Goal: Find specific page/section: Find specific page/section

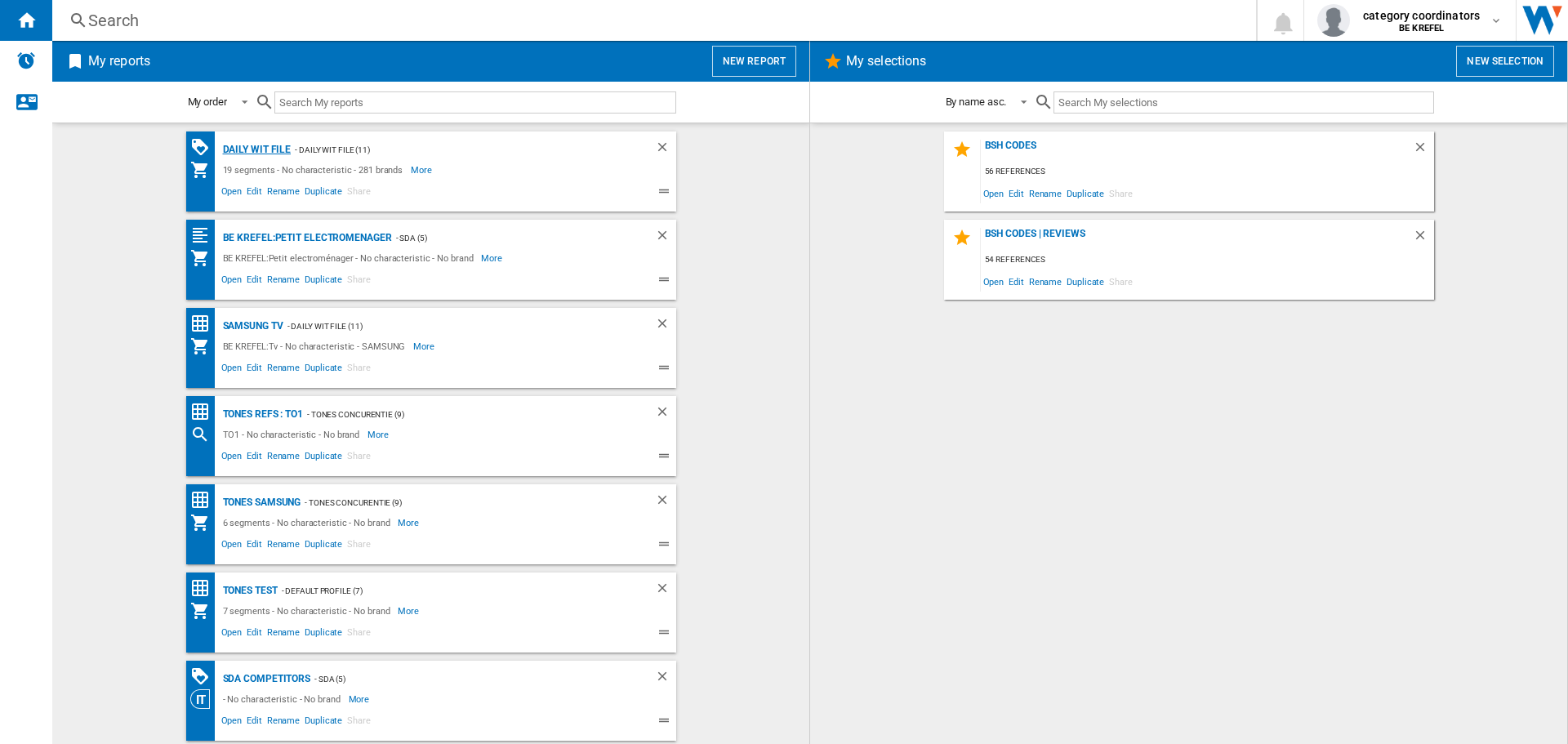
click at [256, 152] on div "Daily WIT file" at bounding box center [255, 150] width 73 height 21
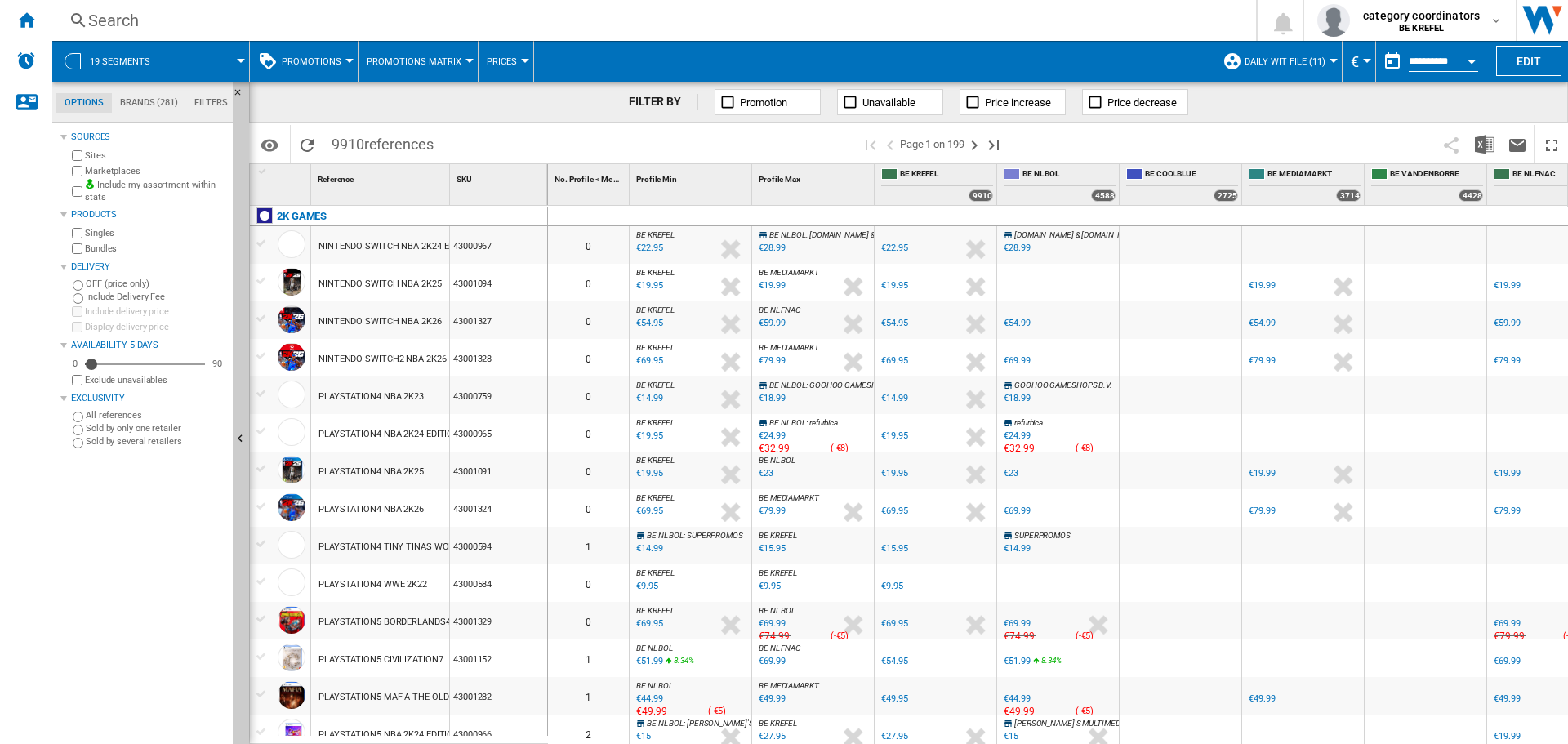
click at [335, 65] on span "Promotions" at bounding box center [311, 61] width 60 height 11
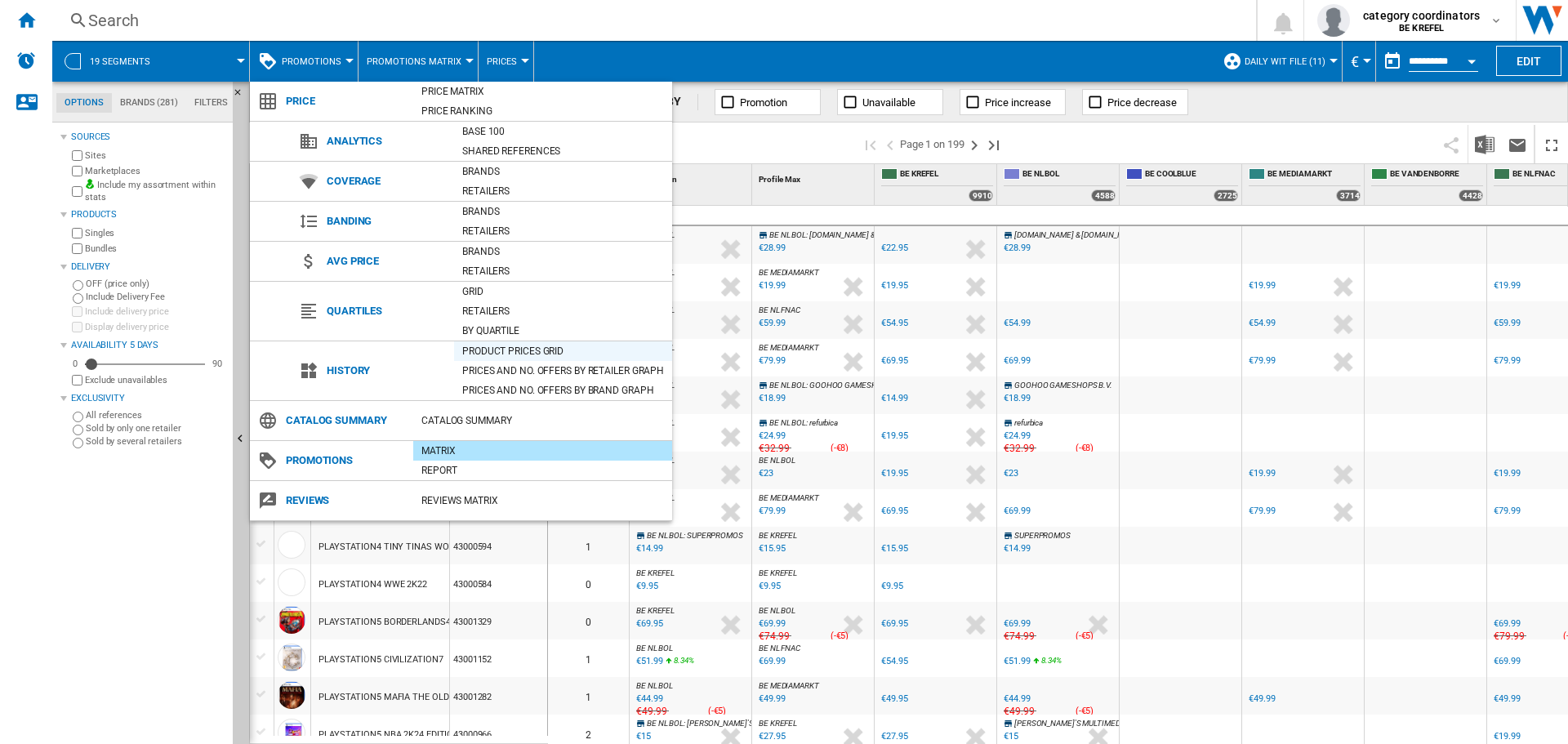
click at [509, 348] on div "Product prices grid" at bounding box center [564, 351] width 218 height 16
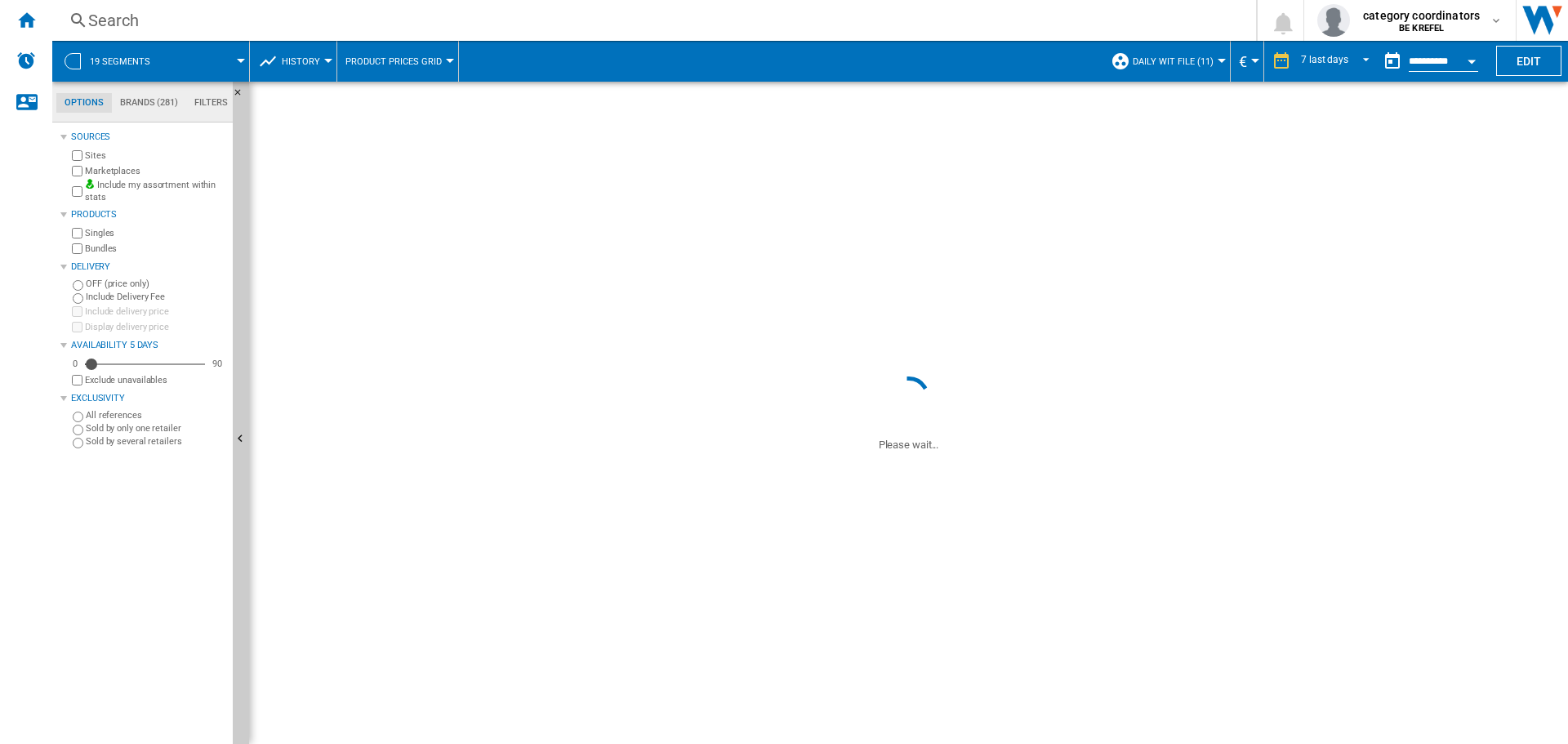
click at [77, 23] on ng-md-icon at bounding box center [78, 21] width 20 height 21
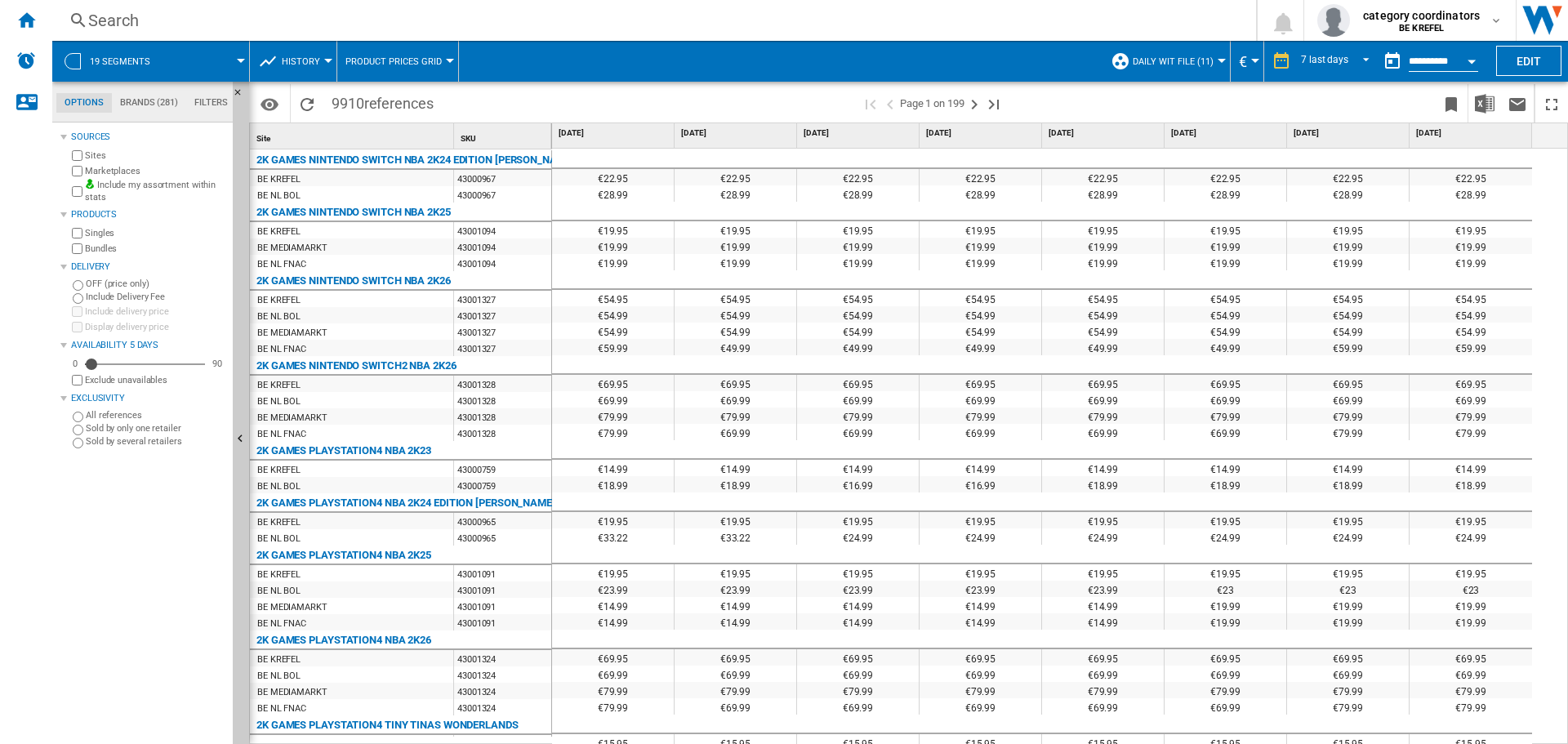
click at [74, 24] on ng-md-icon at bounding box center [78, 21] width 20 height 21
click at [77, 18] on ng-md-icon at bounding box center [78, 21] width 20 height 21
click at [137, 20] on div "Search" at bounding box center [651, 20] width 1125 height 23
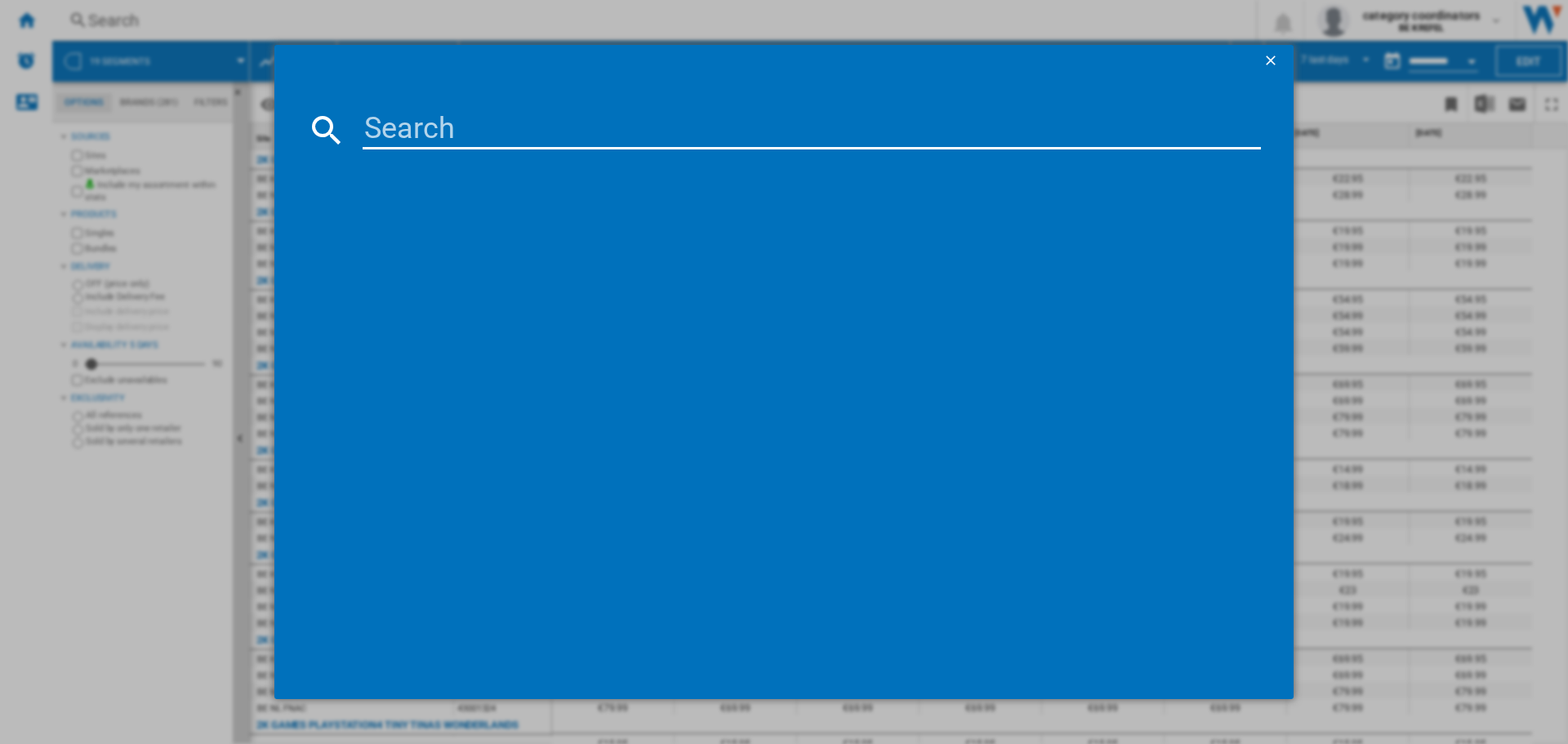
click at [476, 129] on input at bounding box center [812, 129] width 898 height 39
type input "12007525"
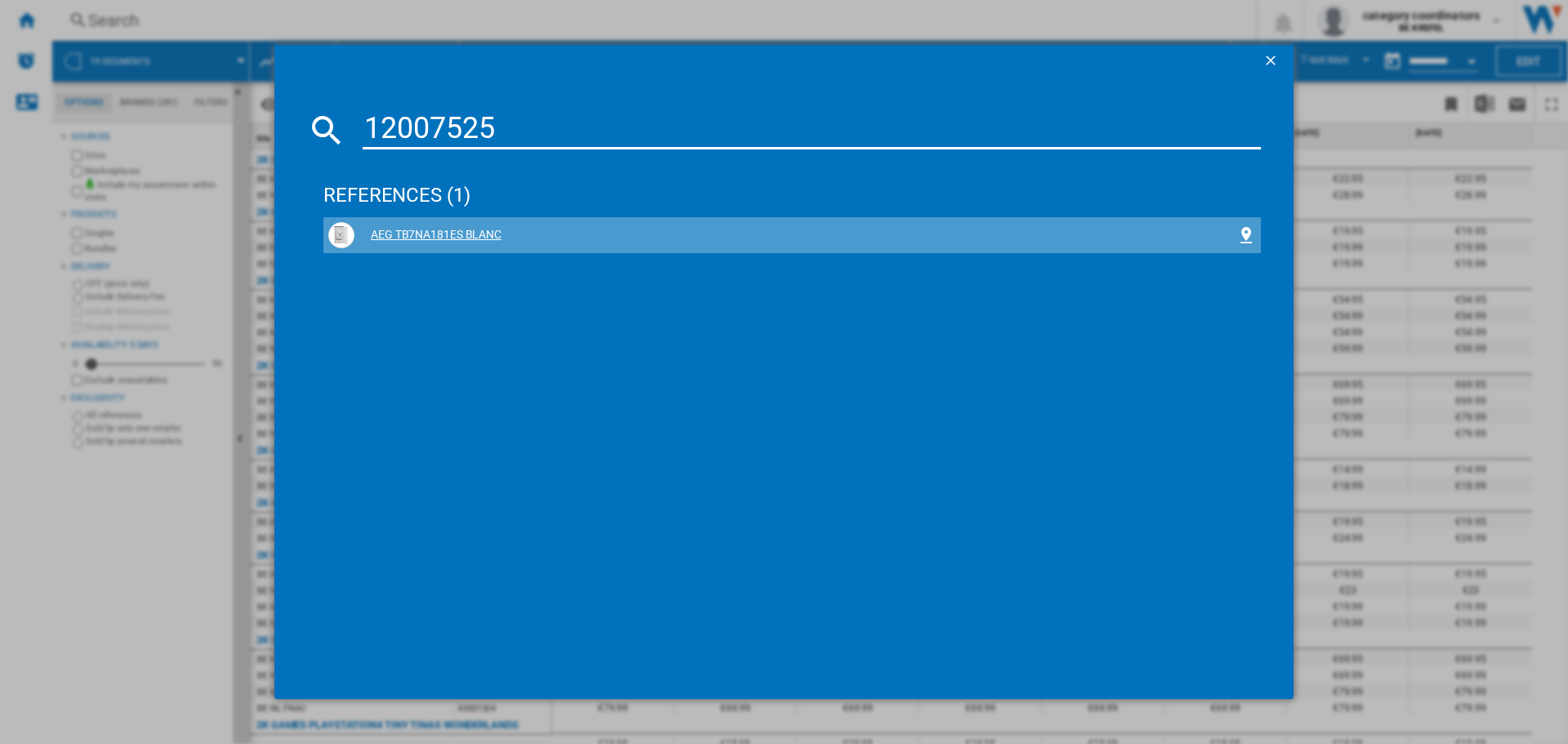
click at [428, 234] on div "AEG TB7NA181ES BLANC" at bounding box center [795, 235] width 882 height 16
